Goal: Task Accomplishment & Management: Manage account settings

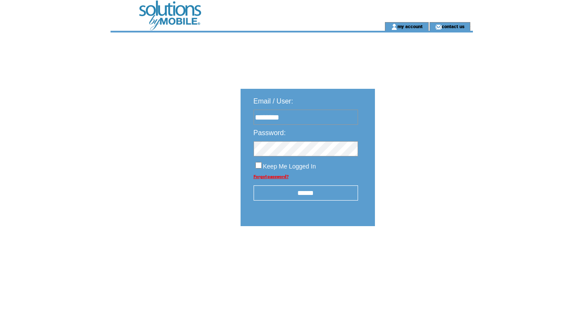
click at [302, 194] on input "******" at bounding box center [305, 192] width 104 height 15
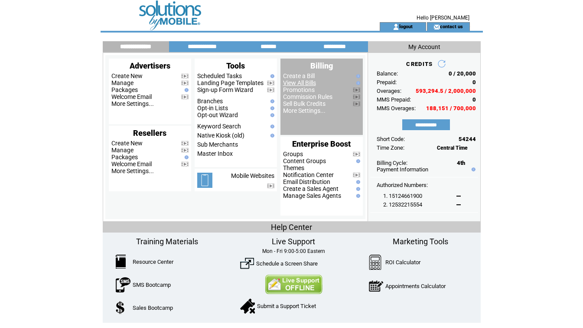
click at [305, 83] on link "View All Bills" at bounding box center [299, 82] width 33 height 7
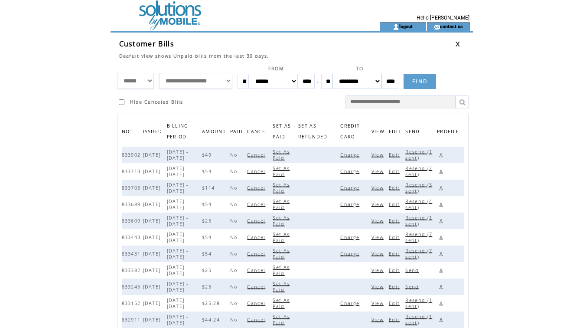
click at [383, 222] on span "View" at bounding box center [378, 221] width 14 height 6
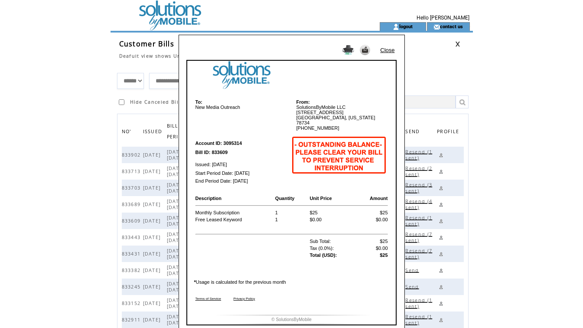
click at [388, 49] on link "Close" at bounding box center [387, 50] width 14 height 6
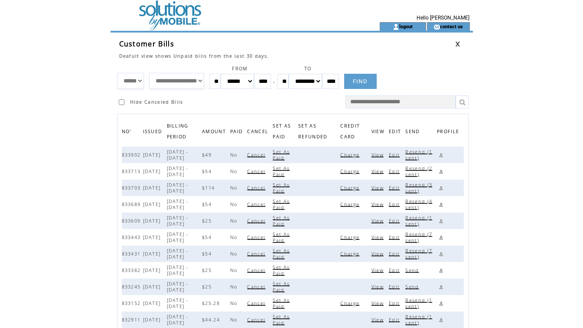
click at [289, 221] on span "Set As Paid" at bounding box center [281, 220] width 17 height 12
click at [407, 100] on input "text" at bounding box center [400, 101] width 110 height 13
paste input "******"
type input "******"
click at [460, 100] on link at bounding box center [461, 101] width 13 height 13
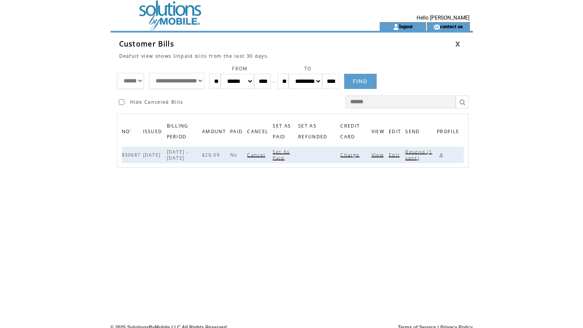
click at [380, 155] on span "View" at bounding box center [378, 155] width 14 height 6
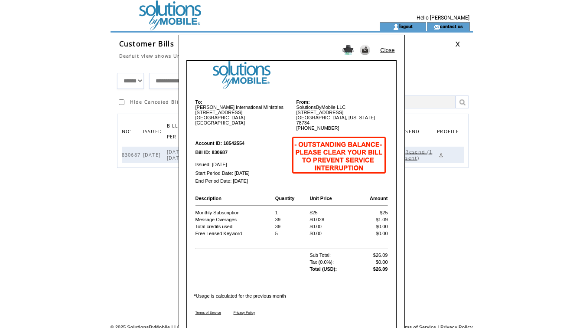
click at [390, 50] on link "Close" at bounding box center [387, 50] width 14 height 6
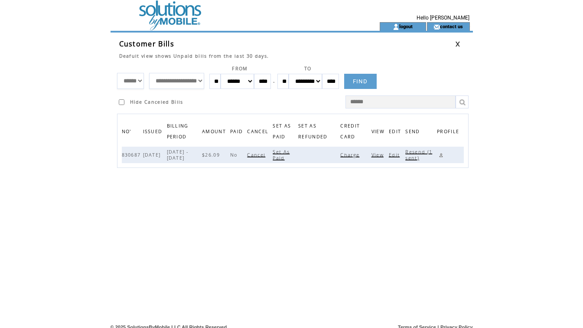
click at [289, 158] on span "Set As Paid" at bounding box center [281, 155] width 17 height 12
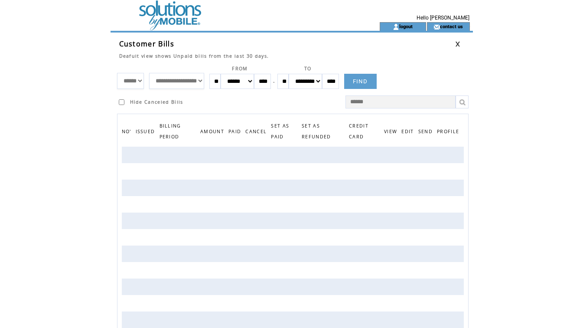
drag, startPoint x: 386, startPoint y: 103, endPoint x: 287, endPoint y: 96, distance: 98.6
click at [287, 96] on tr "Hide Canceled Bills ******" at bounding box center [295, 98] width 356 height 19
click at [485, 131] on html "**********" at bounding box center [291, 164] width 583 height 328
drag, startPoint x: 388, startPoint y: 101, endPoint x: 364, endPoint y: 102, distance: 23.9
click at [364, 102] on input "text" at bounding box center [400, 101] width 110 height 13
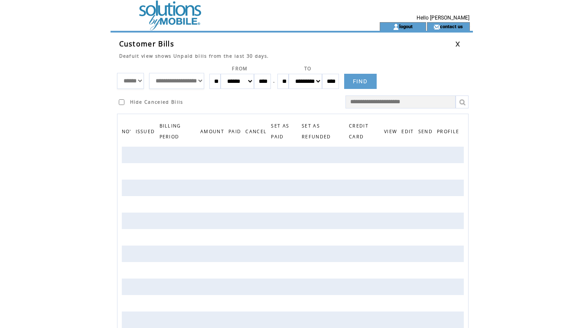
paste input "******"
type input "******"
click at [463, 103] on link at bounding box center [461, 101] width 13 height 13
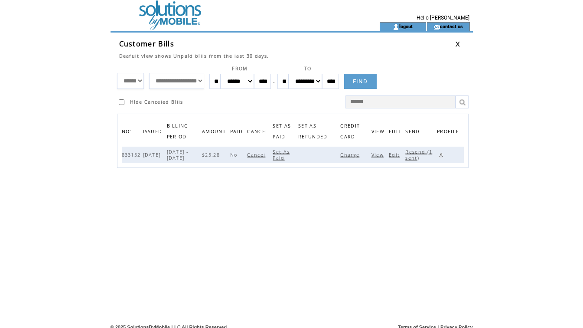
click at [377, 155] on span "View" at bounding box center [378, 155] width 14 height 6
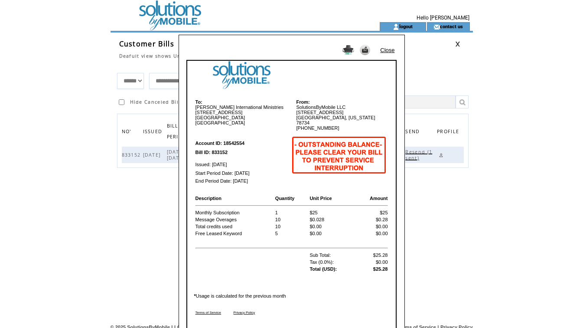
click at [383, 50] on link "Close" at bounding box center [387, 50] width 14 height 6
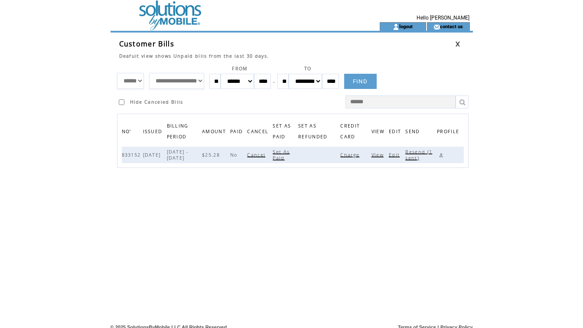
click at [289, 157] on span "Set As Paid" at bounding box center [281, 155] width 17 height 12
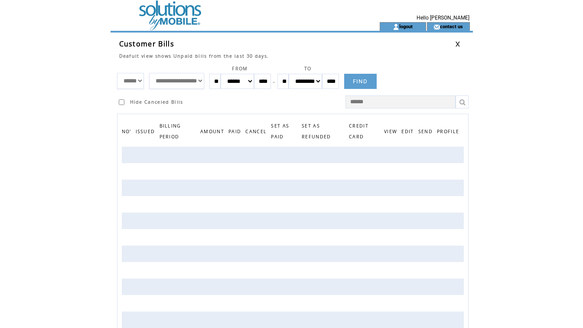
drag, startPoint x: 458, startPoint y: 43, endPoint x: 374, endPoint y: 52, distance: 84.1
click at [368, 52] on td "Deafult view shows Unpaid bills from the last 30 days." at bounding box center [287, 54] width 336 height 10
click at [459, 43] on link at bounding box center [457, 44] width 5 height 6
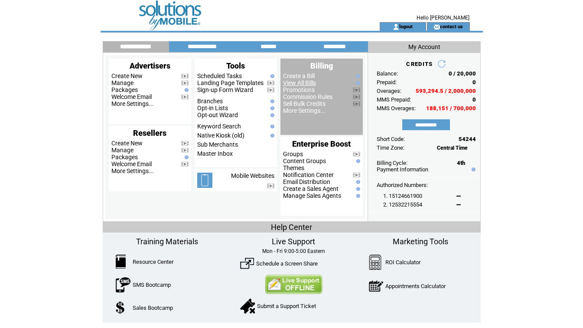
click at [303, 81] on link "View All Bills" at bounding box center [299, 82] width 33 height 7
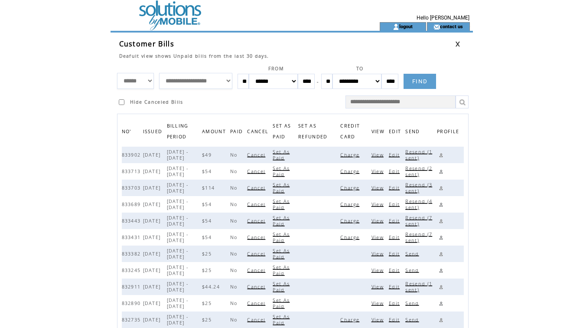
click at [379, 255] on span "View" at bounding box center [378, 253] width 14 height 6
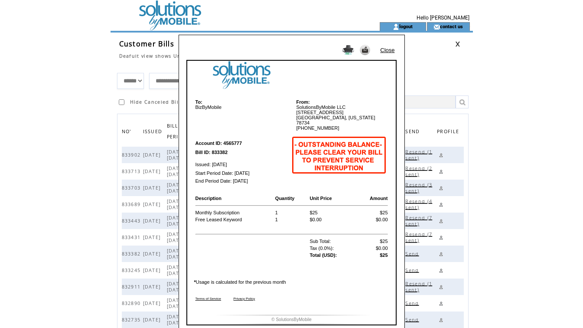
drag, startPoint x: 390, startPoint y: 50, endPoint x: 331, endPoint y: 105, distance: 80.0
click at [332, 103] on td "From: SolutionsByMobile LLC 133 Feritti Drive Austin, Texas 78734 800-409-5171" at bounding box center [340, 115] width 96 height 32
click at [385, 49] on link "Close" at bounding box center [387, 50] width 14 height 6
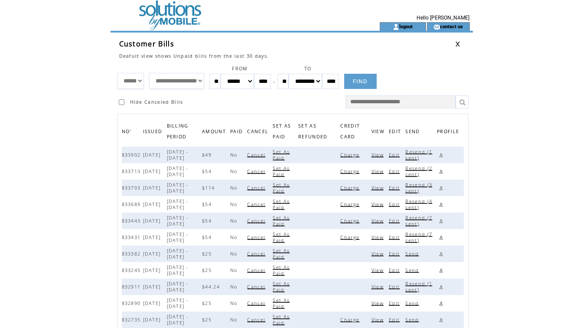
click at [289, 256] on span "Set As Paid" at bounding box center [281, 253] width 17 height 12
click at [379, 254] on span "View" at bounding box center [378, 253] width 14 height 6
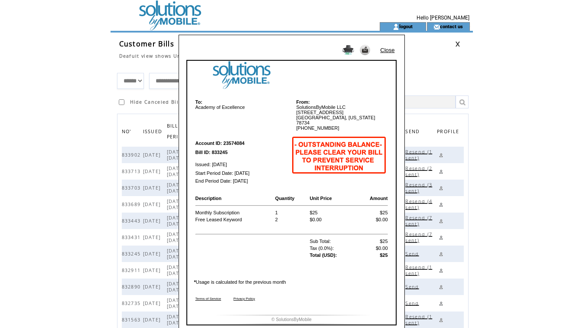
click at [385, 50] on link "Close" at bounding box center [387, 50] width 14 height 6
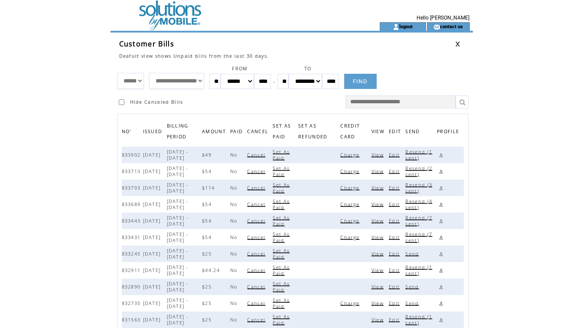
click at [289, 254] on span "Set As Paid" at bounding box center [281, 253] width 17 height 12
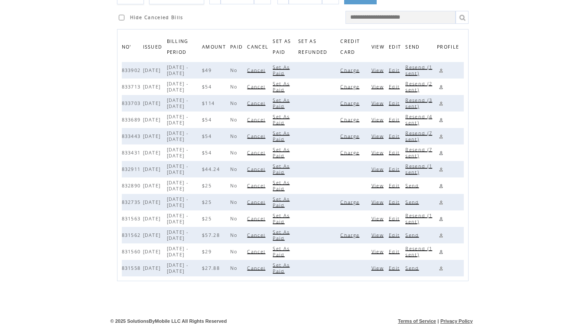
scroll to position [85, 0]
click at [384, 167] on span "View" at bounding box center [378, 169] width 14 height 6
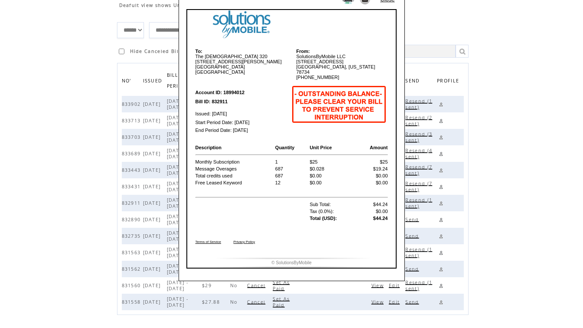
scroll to position [41, 0]
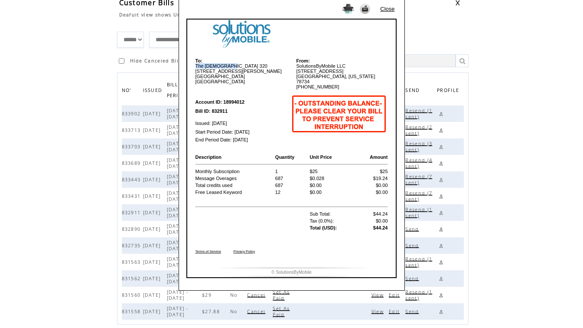
drag, startPoint x: 230, startPoint y: 67, endPoint x: 194, endPoint y: 68, distance: 35.6
click at [194, 68] on table "To: The Church 320 8601 Youngerman Ct Jacksonville FL, 32244 USA From: Solution…" at bounding box center [291, 74] width 195 height 34
copy td "The Church 320"
drag, startPoint x: 393, startPoint y: 7, endPoint x: 390, endPoint y: 22, distance: 15.0
click at [393, 7] on link "Close" at bounding box center [387, 9] width 14 height 6
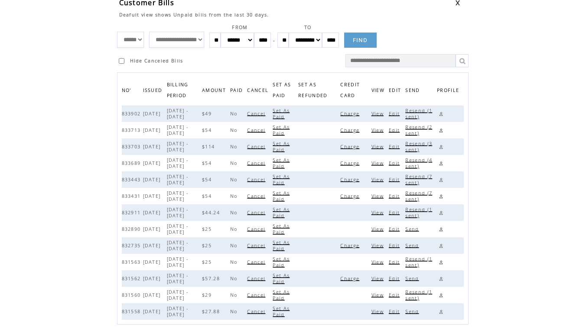
click at [288, 218] on span "Set As Paid" at bounding box center [281, 212] width 17 height 12
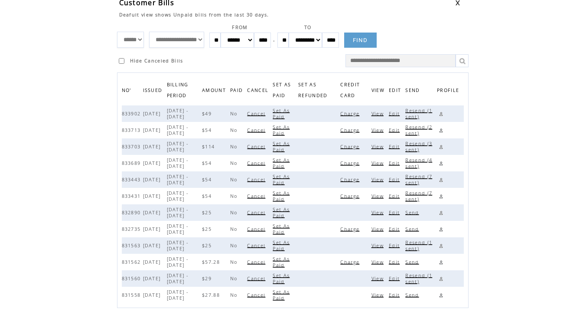
click at [382, 212] on span "View" at bounding box center [378, 212] width 14 height 6
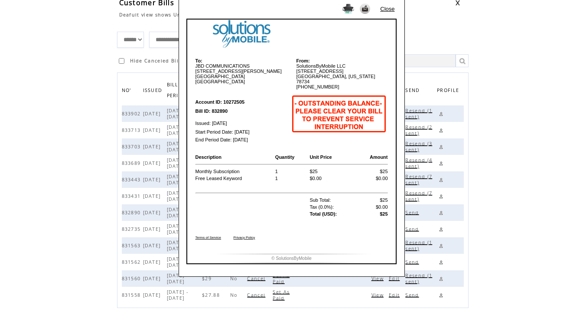
click at [385, 5] on td "Close" at bounding box center [389, 6] width 19 height 15
click at [387, 9] on link "Close" at bounding box center [387, 9] width 14 height 6
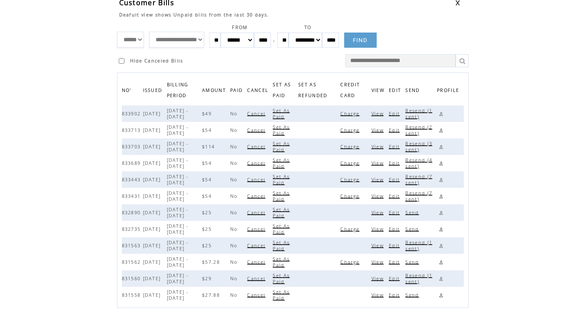
click at [289, 226] on span "Set As Paid" at bounding box center [281, 229] width 17 height 12
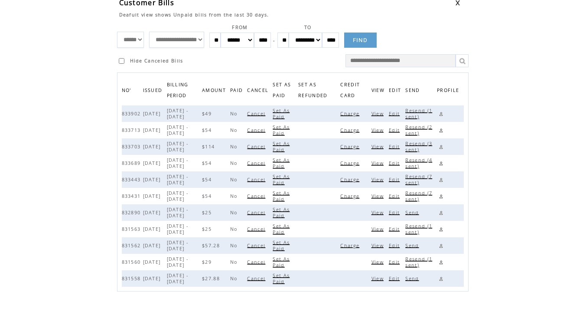
click at [383, 212] on span "View" at bounding box center [378, 212] width 14 height 6
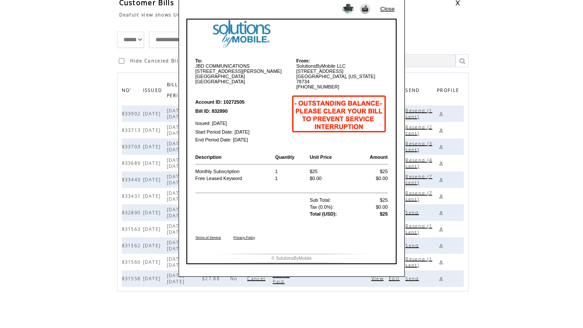
click at [391, 10] on link "Close" at bounding box center [387, 9] width 14 height 6
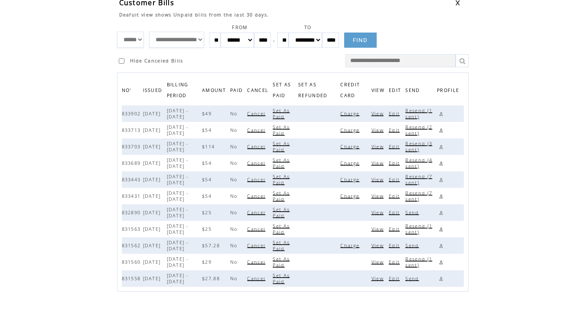
click at [288, 214] on span "Set As Paid" at bounding box center [281, 212] width 17 height 12
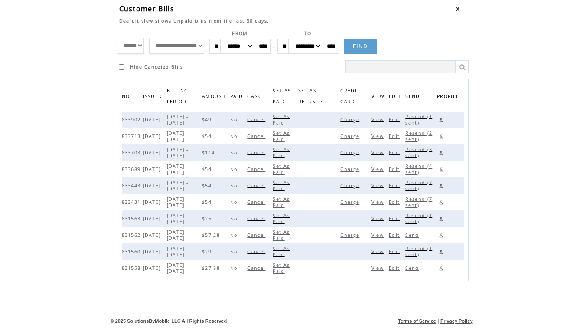
scroll to position [36, 0]
click at [379, 220] on span "View" at bounding box center [378, 218] width 14 height 6
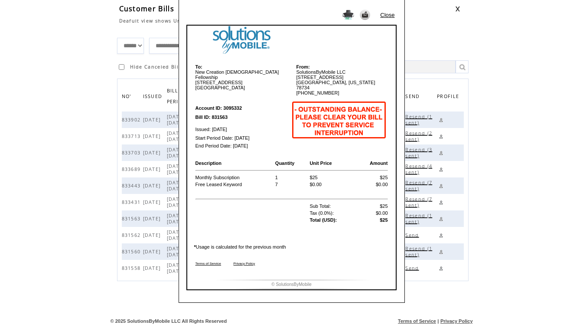
click at [382, 15] on link "Close" at bounding box center [387, 15] width 14 height 6
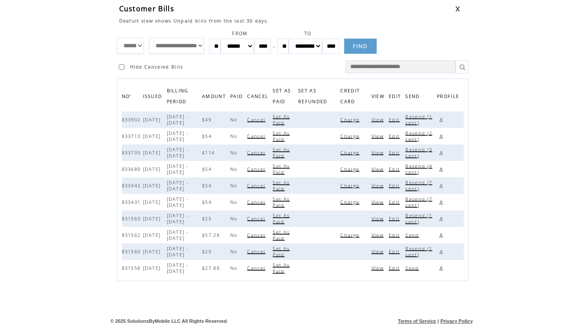
click at [289, 214] on span "Set As Paid" at bounding box center [281, 218] width 17 height 12
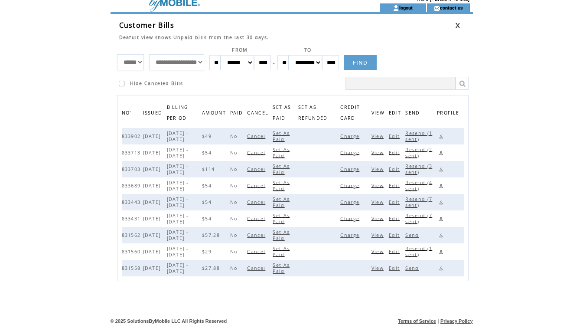
scroll to position [19, 0]
click at [381, 251] on span "View" at bounding box center [378, 251] width 14 height 6
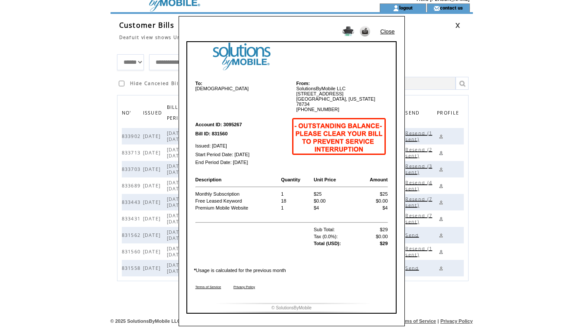
click at [388, 31] on link "Close" at bounding box center [387, 31] width 14 height 6
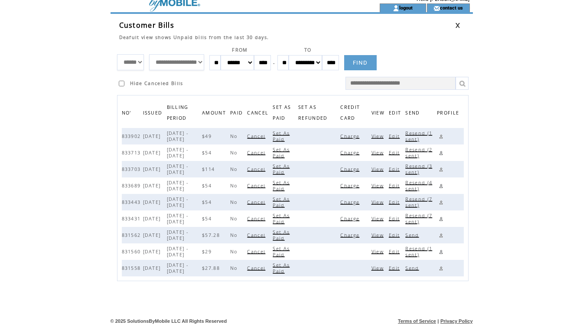
click at [267, 251] on span "Cancel" at bounding box center [257, 251] width 20 height 6
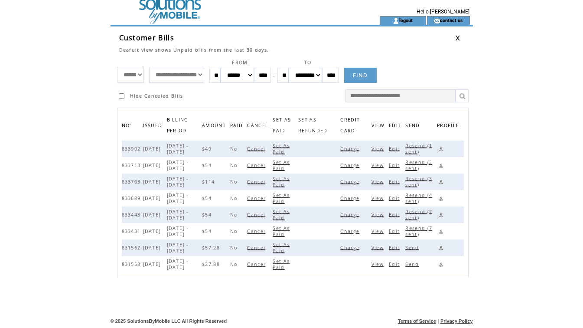
click at [382, 264] on span "View" at bounding box center [378, 264] width 14 height 6
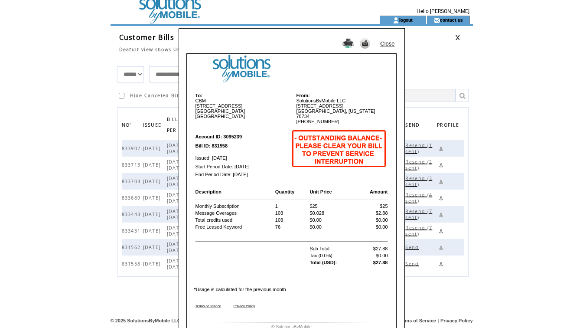
click at [389, 42] on link "Close" at bounding box center [387, 43] width 14 height 6
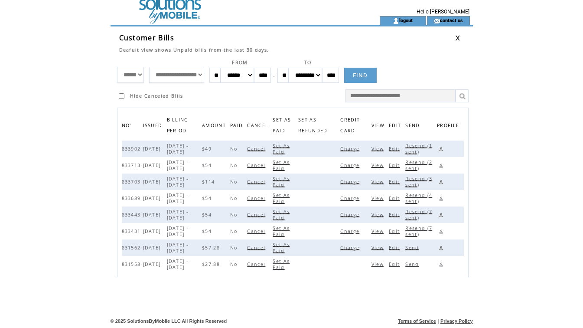
click at [267, 263] on span "Cancel" at bounding box center [257, 264] width 20 height 6
click at [166, 14] on td at bounding box center [229, 5] width 238 height 22
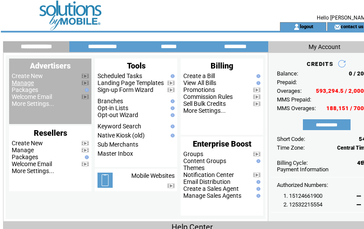
click at [24, 80] on link "Manage" at bounding box center [23, 82] width 22 height 7
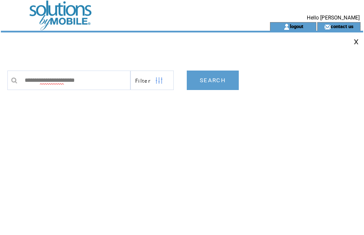
type input "**********"
click at [209, 83] on link "SEARCH" at bounding box center [213, 80] width 52 height 19
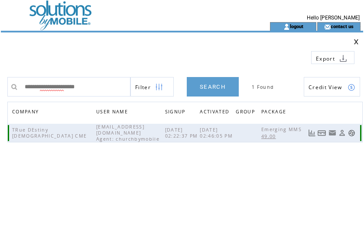
click at [320, 135] on link at bounding box center [322, 133] width 9 height 7
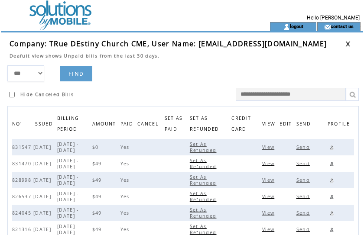
click at [206, 66] on form "*** **** ****** FIND Hide Canceled Bills" at bounding box center [185, 83] width 356 height 36
click at [348, 43] on link at bounding box center [347, 44] width 5 height 6
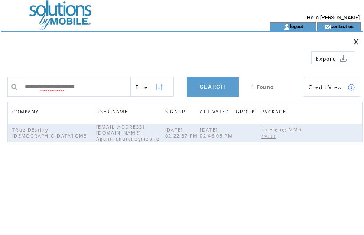
drag, startPoint x: 115, startPoint y: 87, endPoint x: -100, endPoint y: 69, distance: 215.2
click at [0, 69] on html "**********" at bounding box center [182, 117] width 364 height 235
type input "**********"
click at [215, 87] on link "SEARCH" at bounding box center [213, 86] width 52 height 19
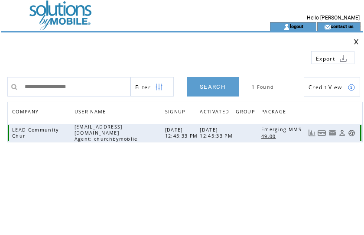
click at [321, 133] on link at bounding box center [322, 133] width 9 height 7
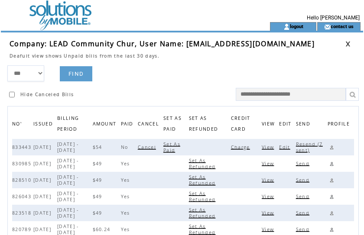
click at [247, 148] on span "Charge" at bounding box center [241, 147] width 21 height 6
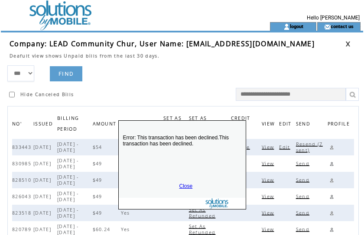
click at [182, 185] on link "Close" at bounding box center [185, 186] width 13 height 6
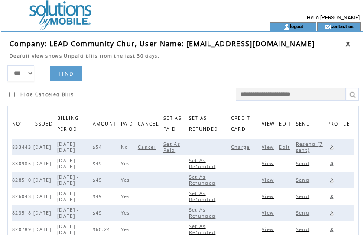
click at [304, 144] on span "Resend (7 sent)" at bounding box center [309, 147] width 27 height 12
drag, startPoint x: 243, startPoint y: 66, endPoint x: 253, endPoint y: 60, distance: 11.8
click at [243, 66] on form "*** **** ****** FIND Hide Canceled Bills" at bounding box center [185, 83] width 356 height 36
click at [350, 42] on link at bounding box center [347, 44] width 5 height 6
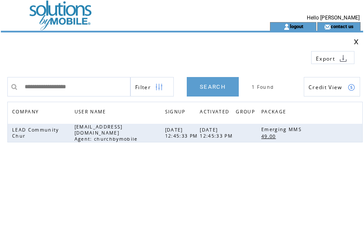
drag, startPoint x: 106, startPoint y: 88, endPoint x: -60, endPoint y: 74, distance: 167.0
click at [0, 74] on html "**********" at bounding box center [182, 117] width 364 height 235
drag, startPoint x: 29, startPoint y: 88, endPoint x: 166, endPoint y: 86, distance: 136.5
click at [166, 86] on tr "**********" at bounding box center [183, 86] width 353 height 19
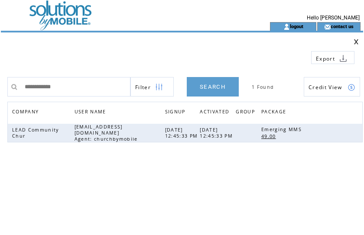
scroll to position [0, 0]
type input "**********"
click at [223, 87] on link "SEARCH" at bounding box center [213, 86] width 52 height 19
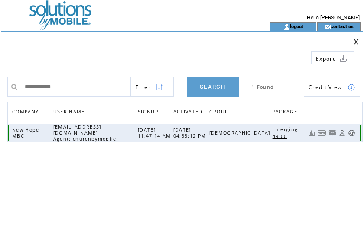
click at [320, 130] on link at bounding box center [322, 133] width 9 height 7
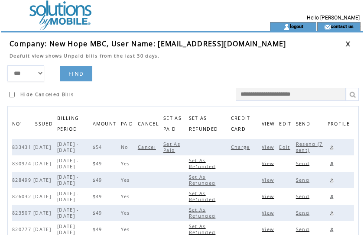
click at [241, 149] on span "Charge" at bounding box center [241, 147] width 21 height 6
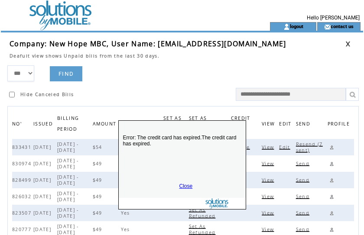
click at [181, 187] on link "Close" at bounding box center [185, 186] width 13 height 6
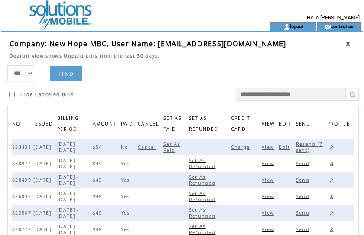
click at [312, 143] on span "Resend (7 sent)" at bounding box center [309, 147] width 27 height 12
click at [163, 76] on form "*** **** ****** FIND Hide Canceled Bills" at bounding box center [185, 83] width 356 height 36
click at [348, 42] on link at bounding box center [347, 44] width 5 height 6
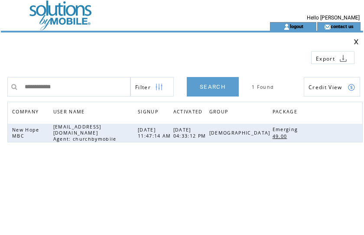
drag, startPoint x: 94, startPoint y: 88, endPoint x: -43, endPoint y: 77, distance: 137.3
click at [0, 77] on html "**********" at bounding box center [182, 117] width 364 height 235
type input "**********"
click at [218, 88] on link "SEARCH" at bounding box center [213, 86] width 52 height 19
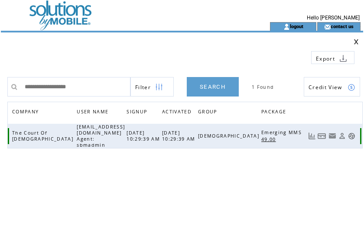
click at [321, 133] on link at bounding box center [322, 136] width 9 height 7
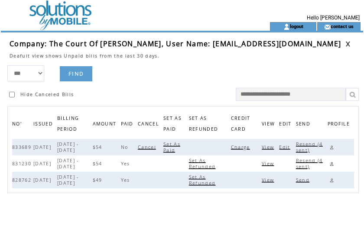
click at [243, 146] on span "Charge" at bounding box center [241, 147] width 21 height 6
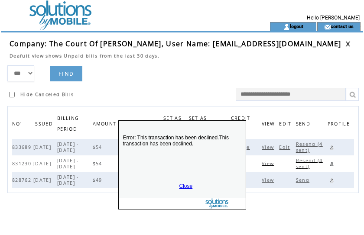
click at [182, 186] on link "Close" at bounding box center [185, 186] width 13 height 6
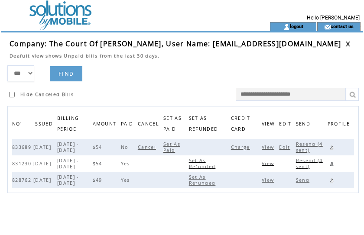
click at [309, 145] on span "Resend (4 sent)" at bounding box center [309, 147] width 27 height 12
drag, startPoint x: 194, startPoint y: 78, endPoint x: 219, endPoint y: 62, distance: 29.4
click at [202, 71] on form "*** **** ****** FIND Hide Canceled Bills" at bounding box center [185, 83] width 356 height 36
click at [351, 44] on link at bounding box center [347, 44] width 5 height 6
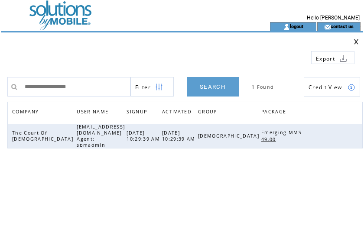
drag, startPoint x: 94, startPoint y: 88, endPoint x: -74, endPoint y: 68, distance: 169.6
click at [0, 68] on html "**********" at bounding box center [182, 117] width 364 height 235
type input "**********"
click at [231, 84] on link "SEARCH" at bounding box center [213, 86] width 52 height 19
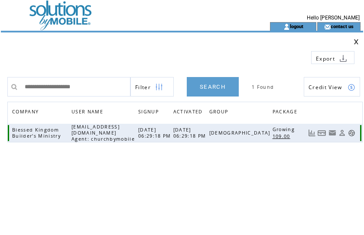
click at [324, 130] on link at bounding box center [322, 133] width 9 height 7
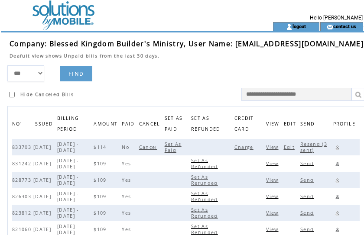
click at [239, 147] on span "Charge" at bounding box center [244, 147] width 21 height 6
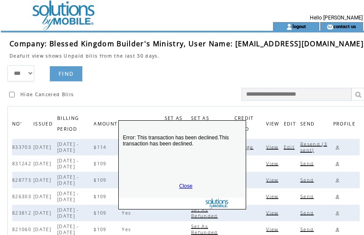
click at [182, 185] on link "Close" at bounding box center [185, 186] width 13 height 6
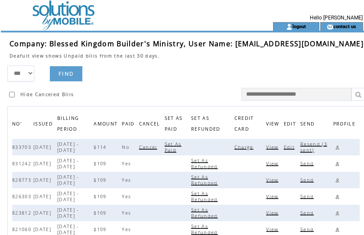
click at [307, 144] on span "Resend (3 sent)" at bounding box center [313, 147] width 27 height 12
drag, startPoint x: 156, startPoint y: 72, endPoint x: 199, endPoint y: 68, distance: 43.0
click at [156, 72] on form "*** **** ****** FIND Hide Canceled Bills" at bounding box center [187, 83] width 361 height 36
click at [364, 42] on link at bounding box center [366, 44] width 5 height 6
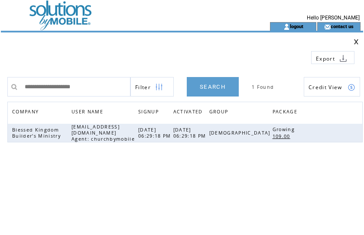
drag, startPoint x: 108, startPoint y: 85, endPoint x: -82, endPoint y: 67, distance: 191.1
click at [0, 67] on html "**********" at bounding box center [182, 117] width 364 height 235
type input "**********"
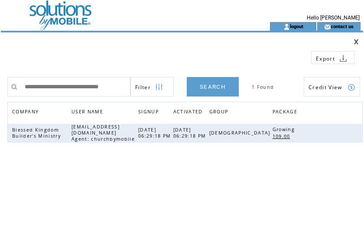
click at [216, 86] on link "SEARCH" at bounding box center [213, 86] width 52 height 19
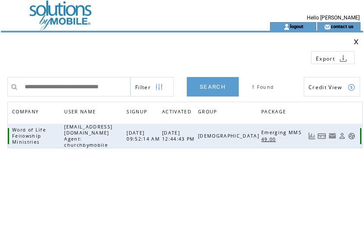
click at [321, 133] on link at bounding box center [322, 136] width 9 height 7
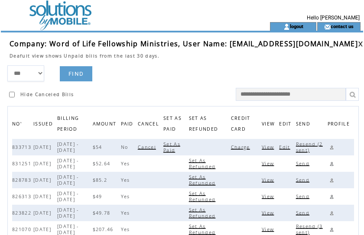
click at [247, 145] on span "Charge" at bounding box center [241, 147] width 21 height 6
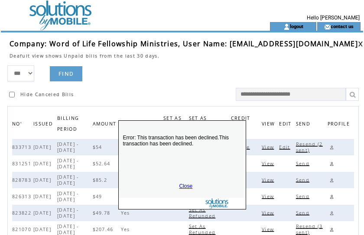
click at [184, 185] on link "Close" at bounding box center [185, 186] width 13 height 6
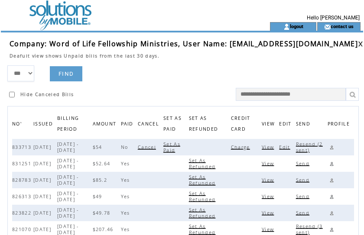
click at [309, 145] on span "Resend (2 sent)" at bounding box center [309, 147] width 27 height 12
click at [185, 79] on form "*** **** ****** FIND Hide Canceled Bills" at bounding box center [185, 83] width 356 height 36
click at [358, 43] on link at bounding box center [360, 44] width 5 height 6
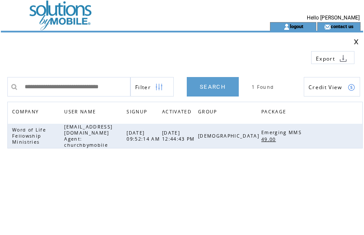
scroll to position [0, 5]
drag, startPoint x: 23, startPoint y: 85, endPoint x: 156, endPoint y: 82, distance: 133.0
click at [156, 82] on tr "**********" at bounding box center [183, 86] width 353 height 19
type input "**********"
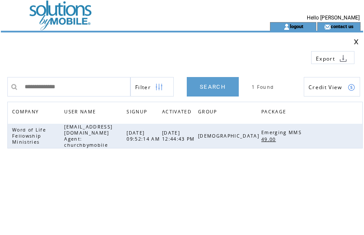
click at [222, 88] on link "SEARCH" at bounding box center [213, 86] width 52 height 19
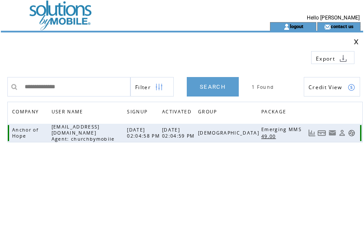
click at [323, 133] on link at bounding box center [322, 133] width 9 height 7
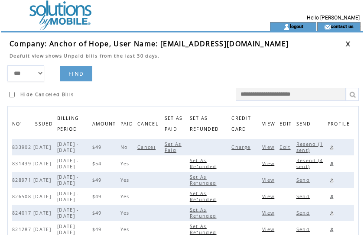
click at [243, 147] on span "Charge" at bounding box center [241, 147] width 21 height 6
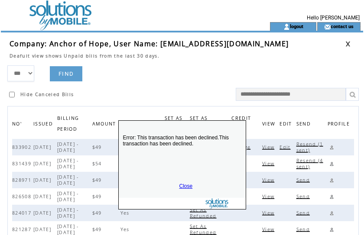
click at [187, 184] on link "Close" at bounding box center [185, 186] width 13 height 6
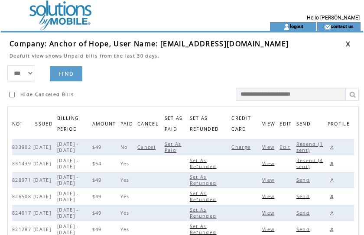
click at [305, 143] on span "Resend (1 sent)" at bounding box center [309, 147] width 27 height 12
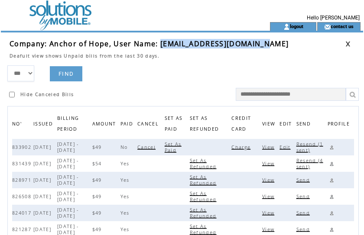
drag, startPoint x: 159, startPoint y: 44, endPoint x: 265, endPoint y: 45, distance: 105.3
click at [265, 45] on span "Company: Anchor of Hope, User Name: anchorofhopeus@gmail.com" at bounding box center [149, 44] width 279 height 10
copy span "anchorofhopeus@gmail.com"
click at [334, 146] on link at bounding box center [332, 147] width 8 height 8
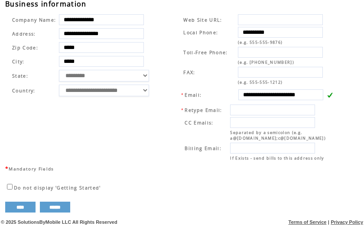
scroll to position [325, 0]
click at [172, 50] on td "**********" at bounding box center [254, 87] width 176 height 153
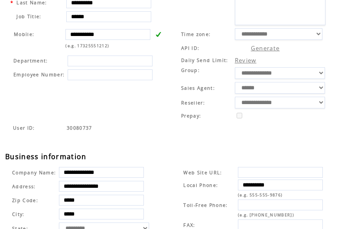
scroll to position [0, 0]
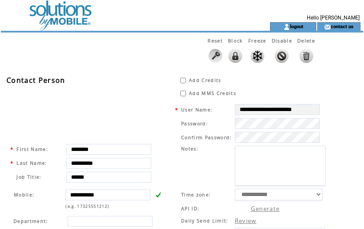
click at [66, 14] on td at bounding box center [120, 11] width 238 height 22
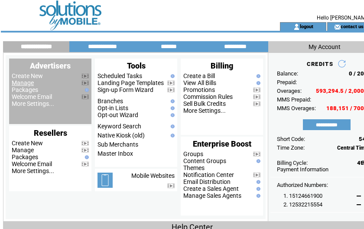
click at [23, 84] on link "Manage" at bounding box center [23, 82] width 22 height 7
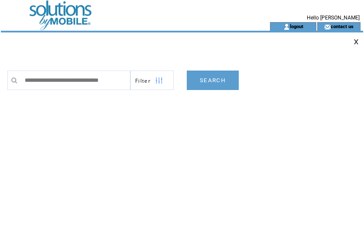
scroll to position [0, 12]
type input "**********"
click at [208, 78] on link "SEARCH" at bounding box center [213, 80] width 52 height 19
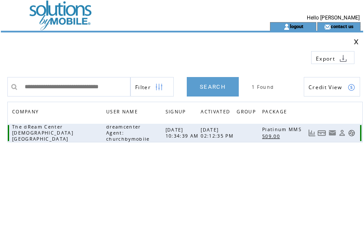
click at [312, 134] on link at bounding box center [311, 133] width 7 height 7
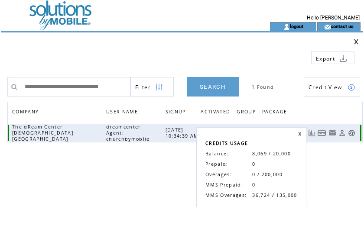
click at [322, 134] on link at bounding box center [322, 133] width 9 height 7
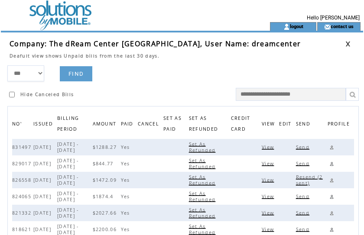
click at [267, 146] on span "View" at bounding box center [269, 147] width 14 height 6
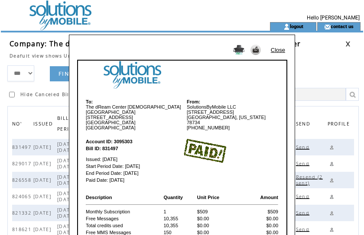
click at [277, 47] on link "Close" at bounding box center [278, 50] width 14 height 6
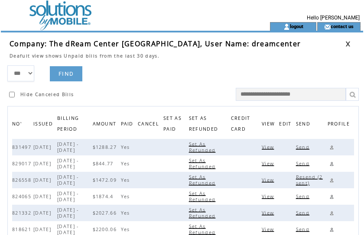
click at [274, 214] on span "View" at bounding box center [269, 213] width 14 height 6
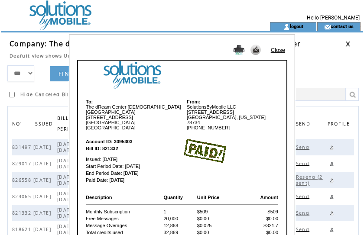
click at [276, 49] on link "Close" at bounding box center [278, 50] width 14 height 6
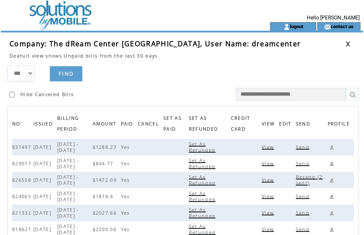
click at [347, 44] on link at bounding box center [347, 44] width 5 height 6
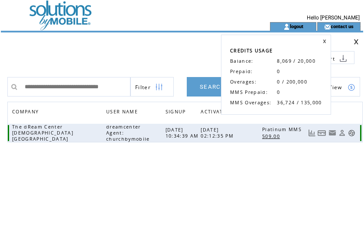
click at [314, 136] on link at bounding box center [311, 133] width 7 height 7
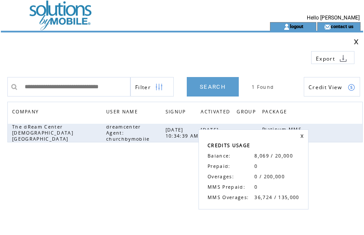
click at [301, 136] on link at bounding box center [301, 136] width 3 height 4
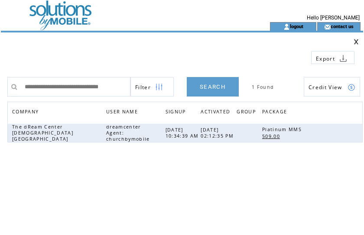
drag, startPoint x: 200, startPoint y: 179, endPoint x: 160, endPoint y: 143, distance: 53.7
click at [198, 175] on td "**********" at bounding box center [185, 154] width 356 height 173
drag, startPoint x: 20, startPoint y: 87, endPoint x: 177, endPoint y: 86, distance: 156.8
click at [177, 86] on tr "**********" at bounding box center [183, 86] width 353 height 19
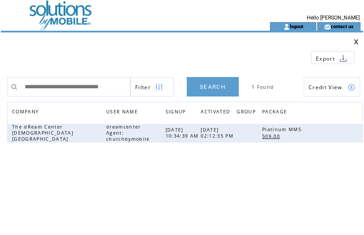
paste input "text"
type input "**********"
click at [228, 88] on link "SEARCH" at bounding box center [213, 86] width 52 height 19
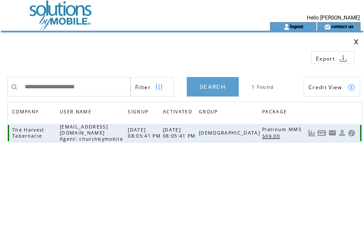
click at [311, 134] on link at bounding box center [311, 133] width 7 height 7
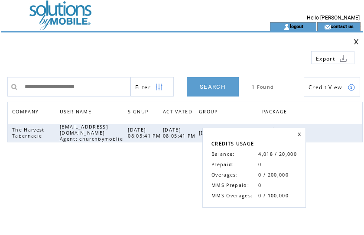
click at [298, 134] on link at bounding box center [299, 135] width 3 height 4
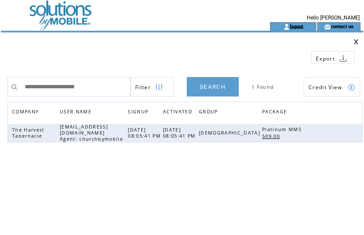
click at [292, 23] on link "logout" at bounding box center [296, 26] width 13 height 6
